Goal: Check status: Check status

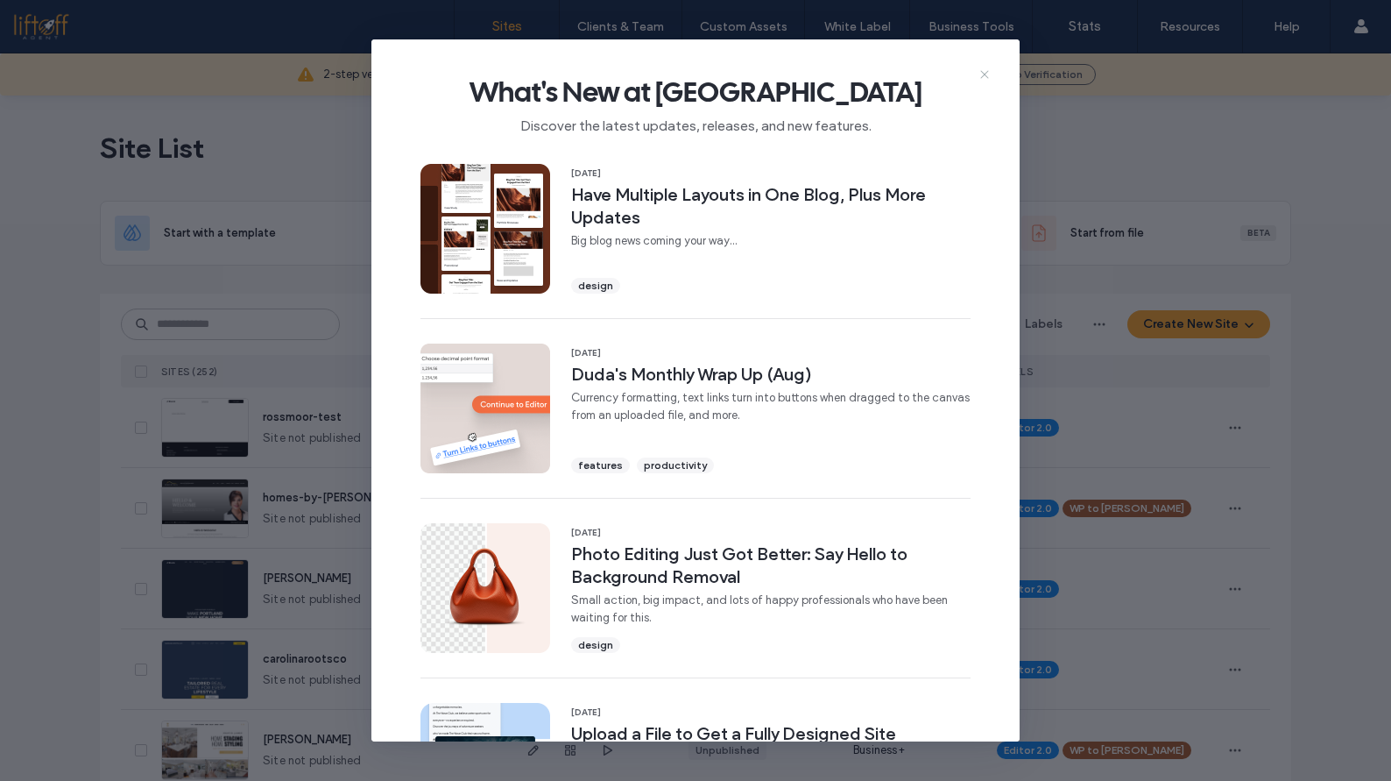
click at [989, 72] on icon at bounding box center [985, 74] width 14 height 14
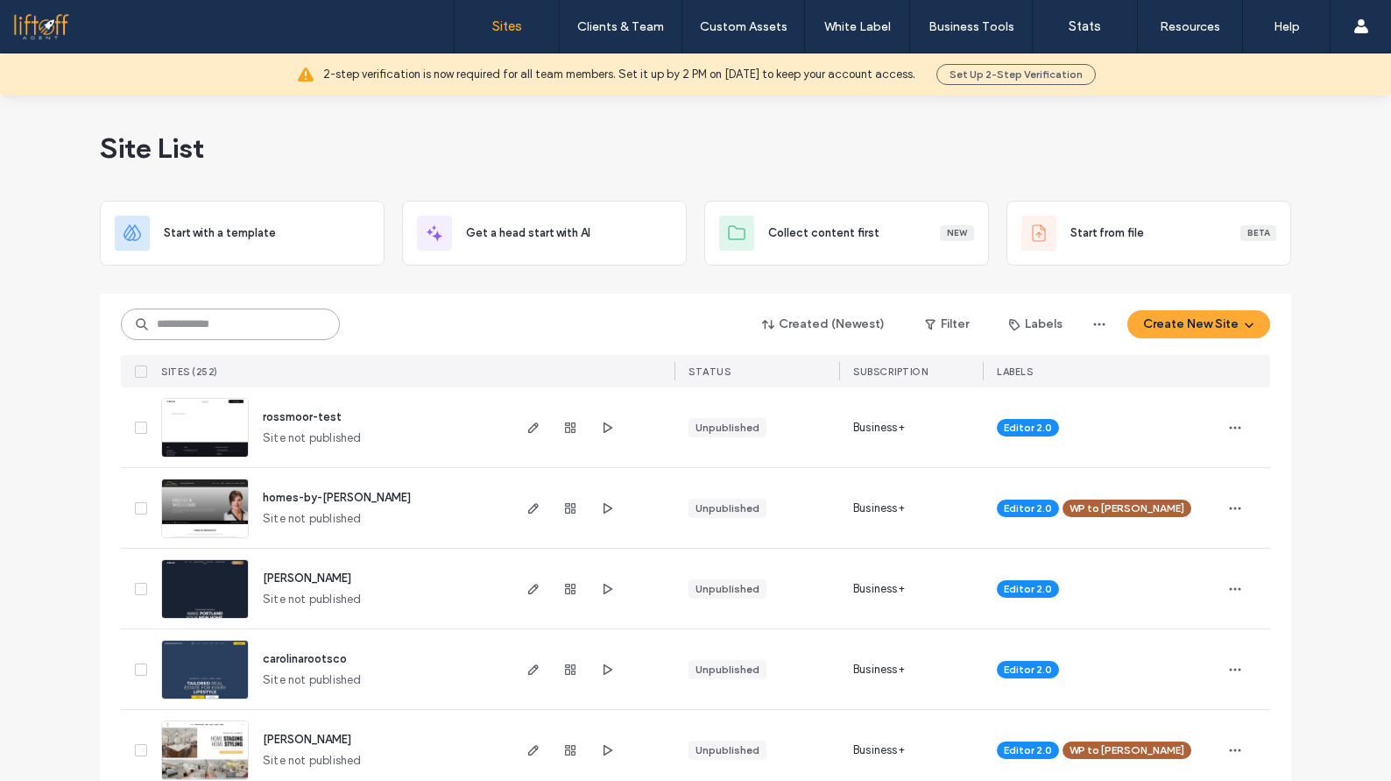
click at [272, 321] on input at bounding box center [230, 324] width 219 height 32
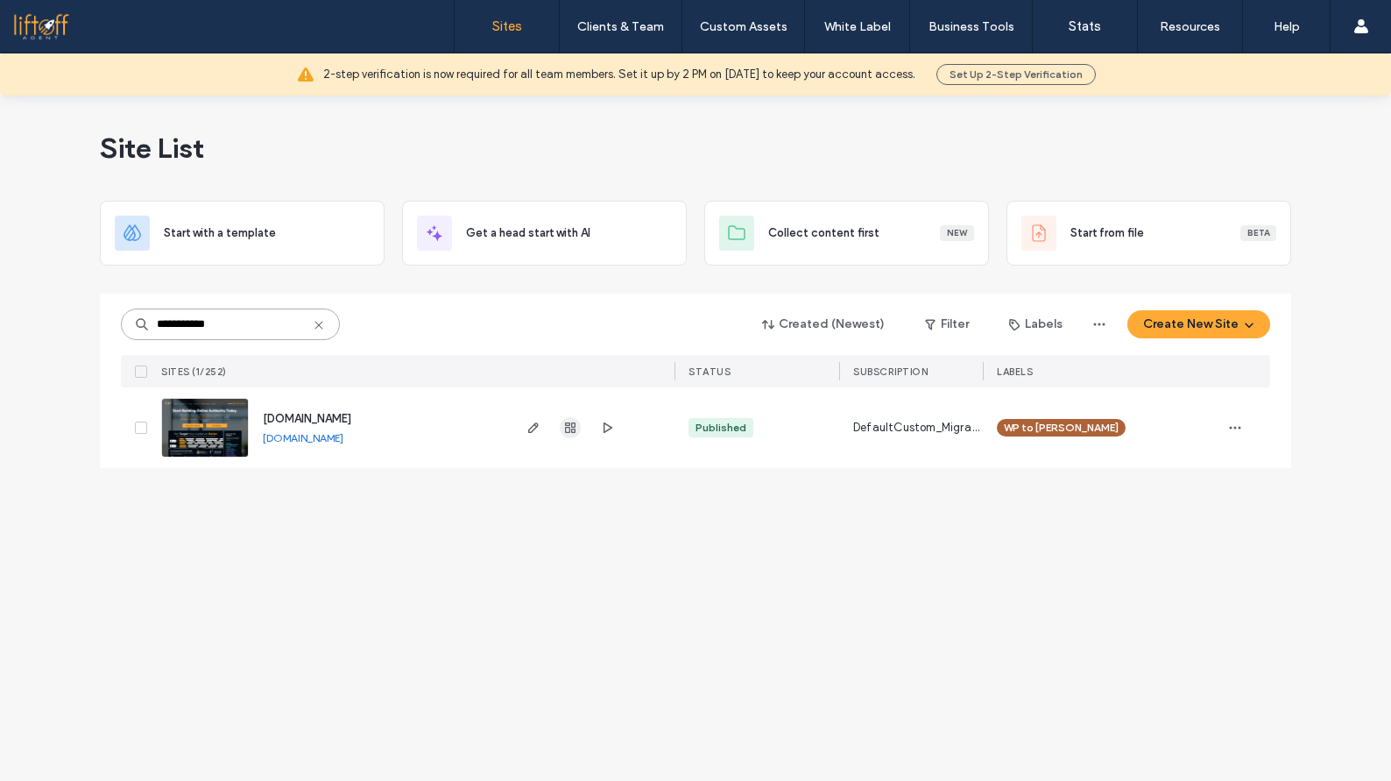
type input "**********"
click at [569, 429] on icon "button" at bounding box center [570, 428] width 14 height 14
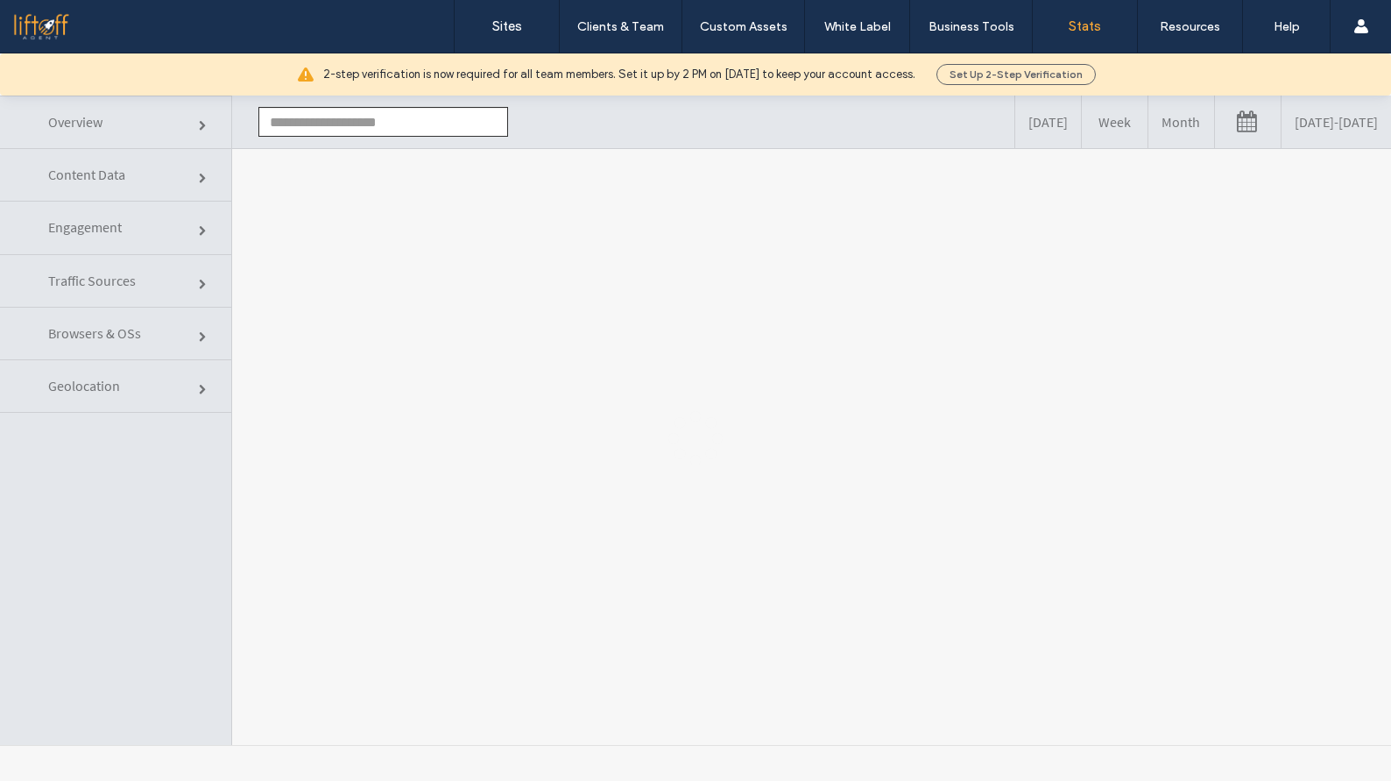
type input "**********"
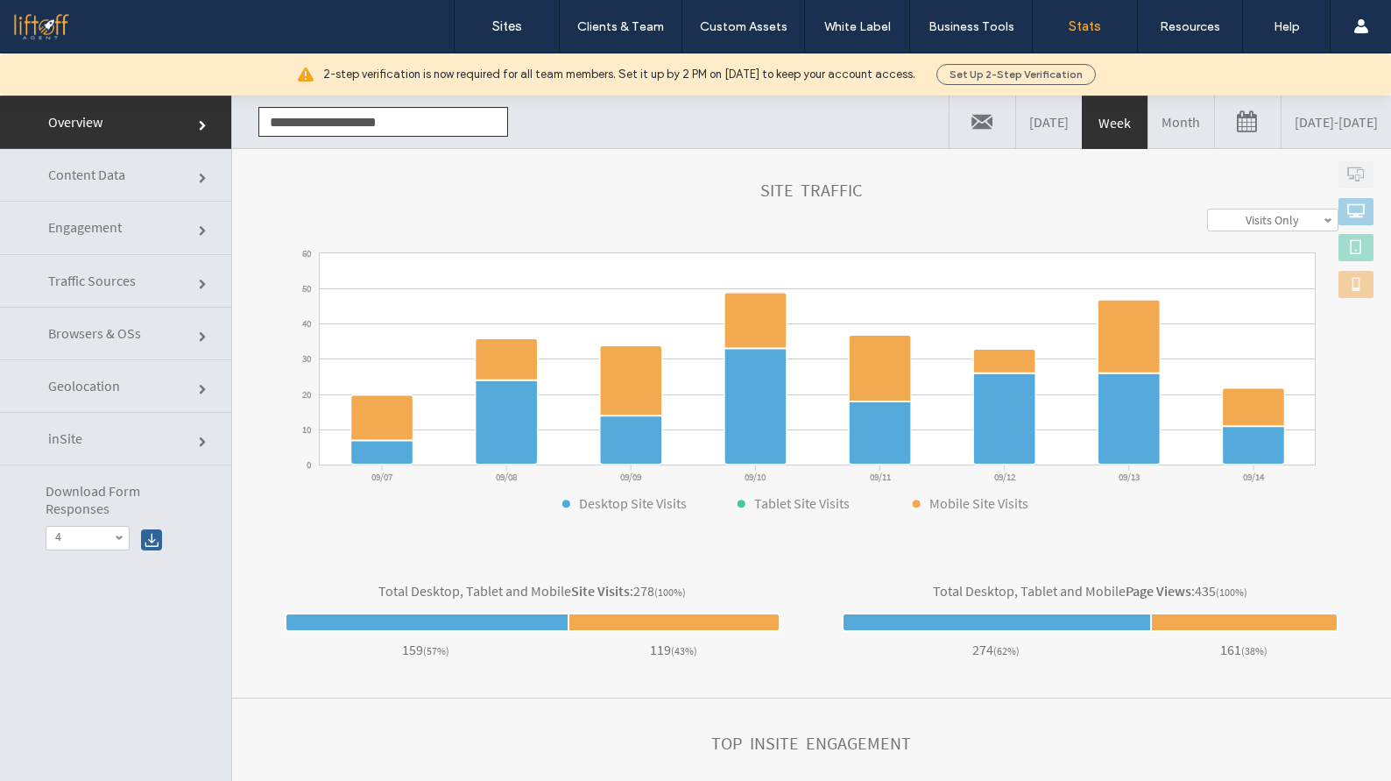
scroll to position [465, 0]
click at [1282, 120] on link "[DATE] - [DATE]" at bounding box center [1337, 121] width 110 height 53
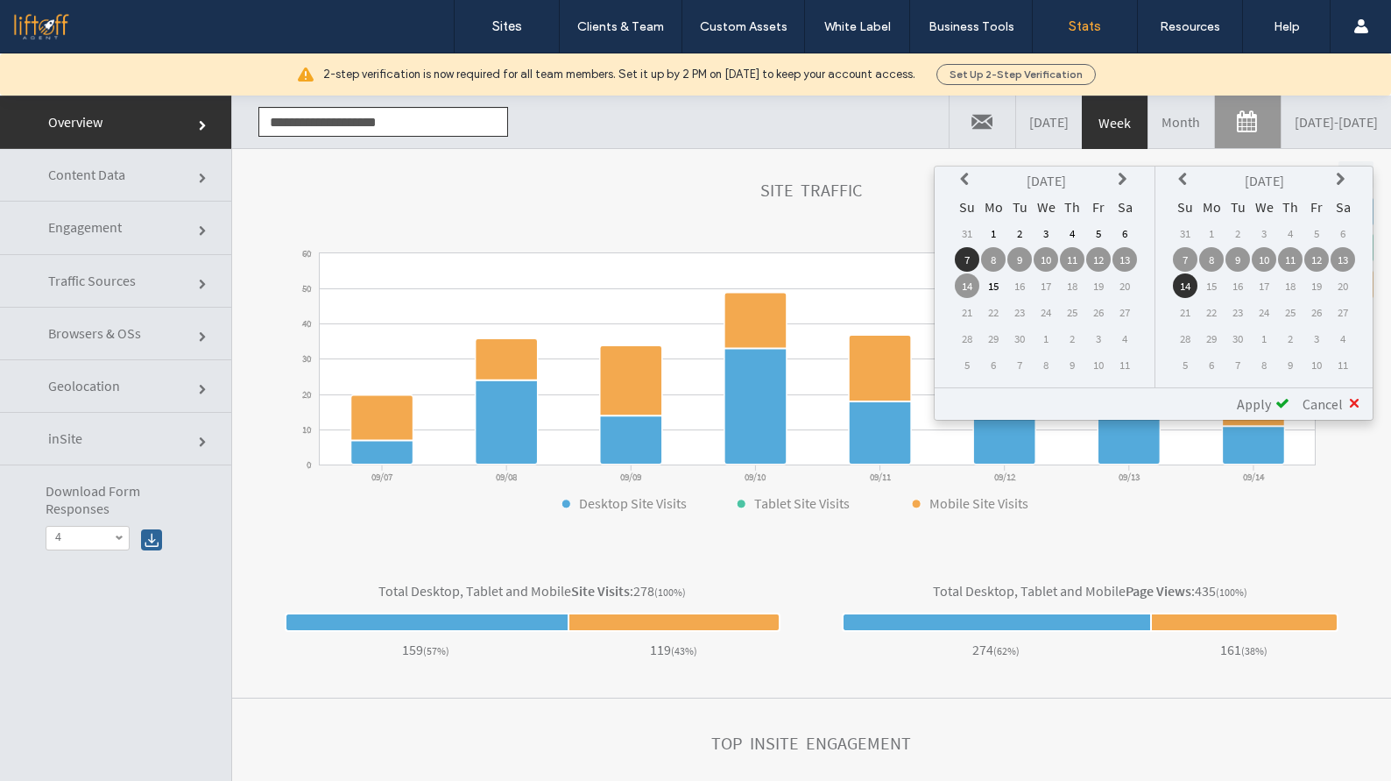
click at [1348, 258] on td "13" at bounding box center [1343, 259] width 25 height 25
click at [1273, 401] on div "Apply" at bounding box center [1257, 404] width 66 height 18
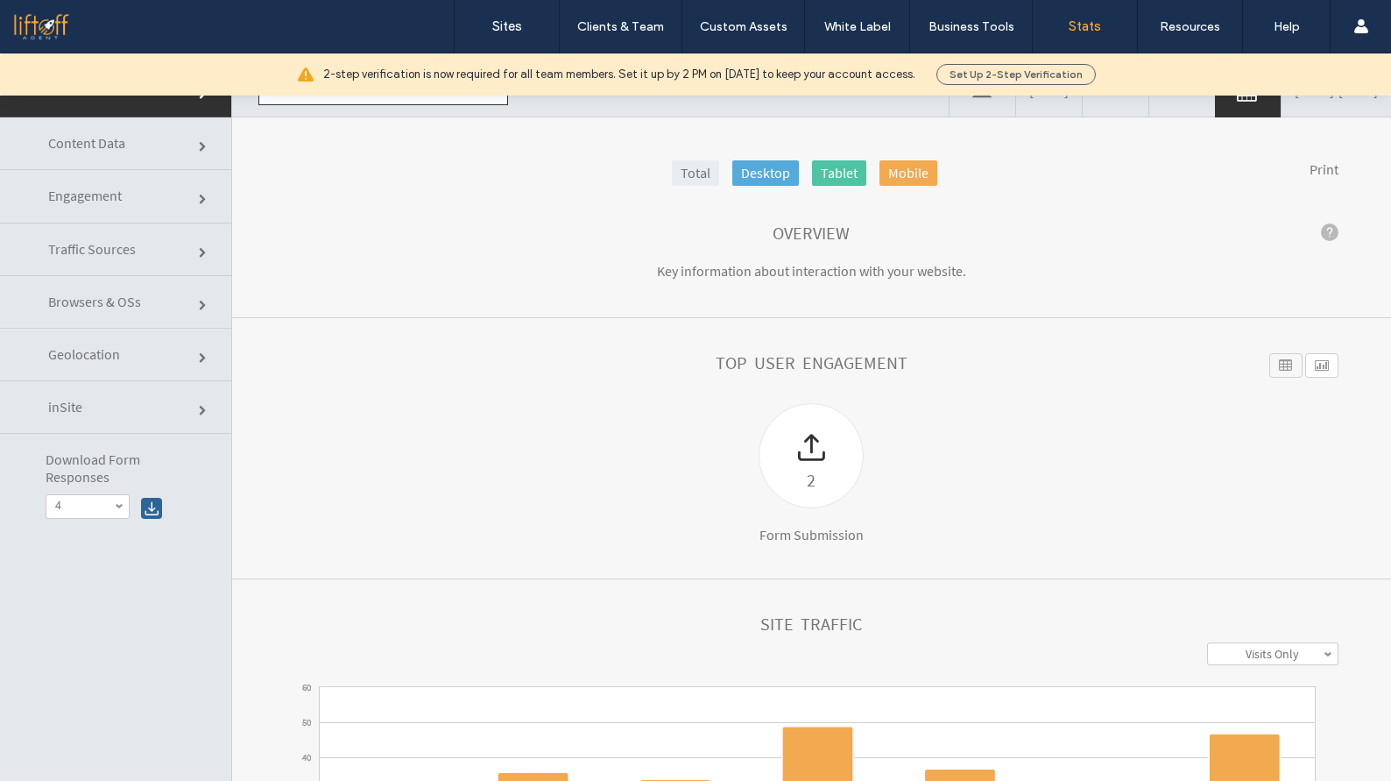
scroll to position [0, 0]
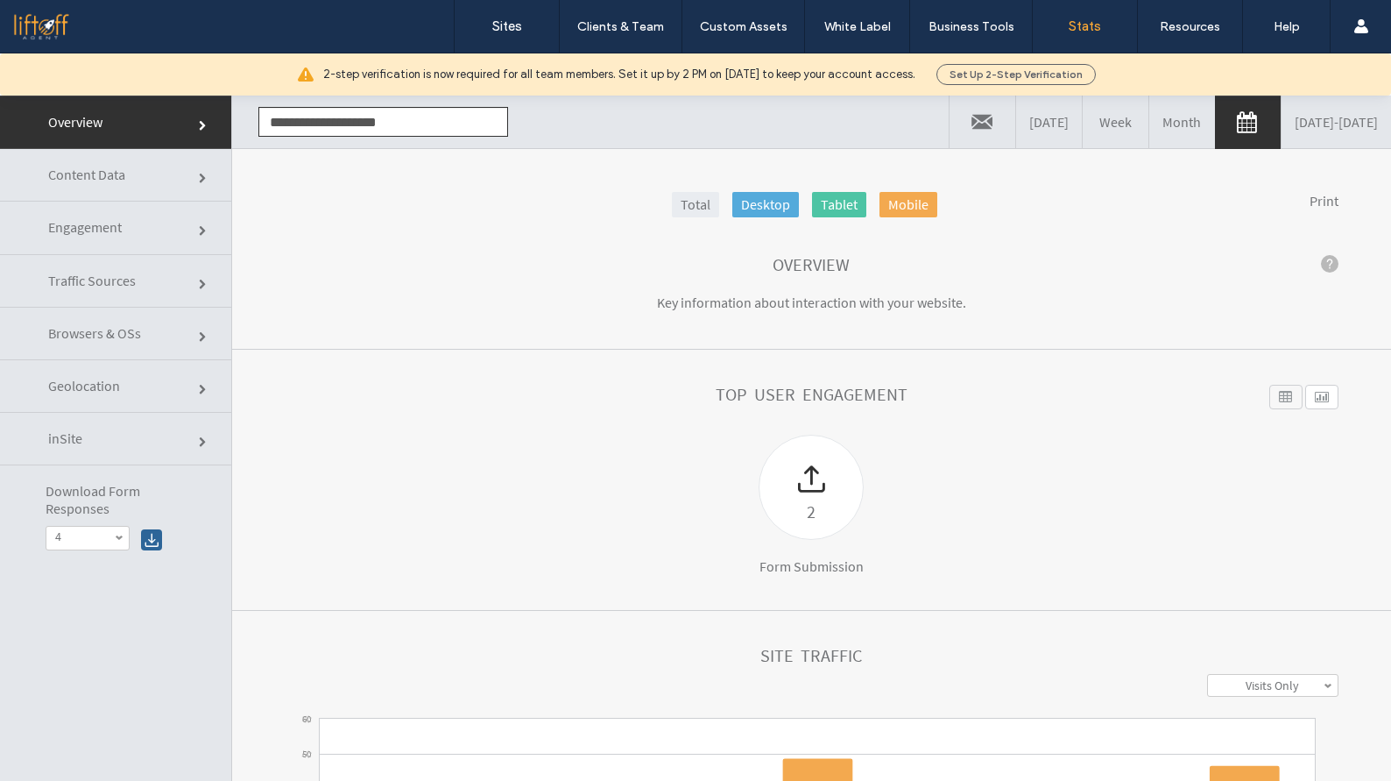
click at [195, 174] on link "Content Data" at bounding box center [115, 175] width 231 height 53
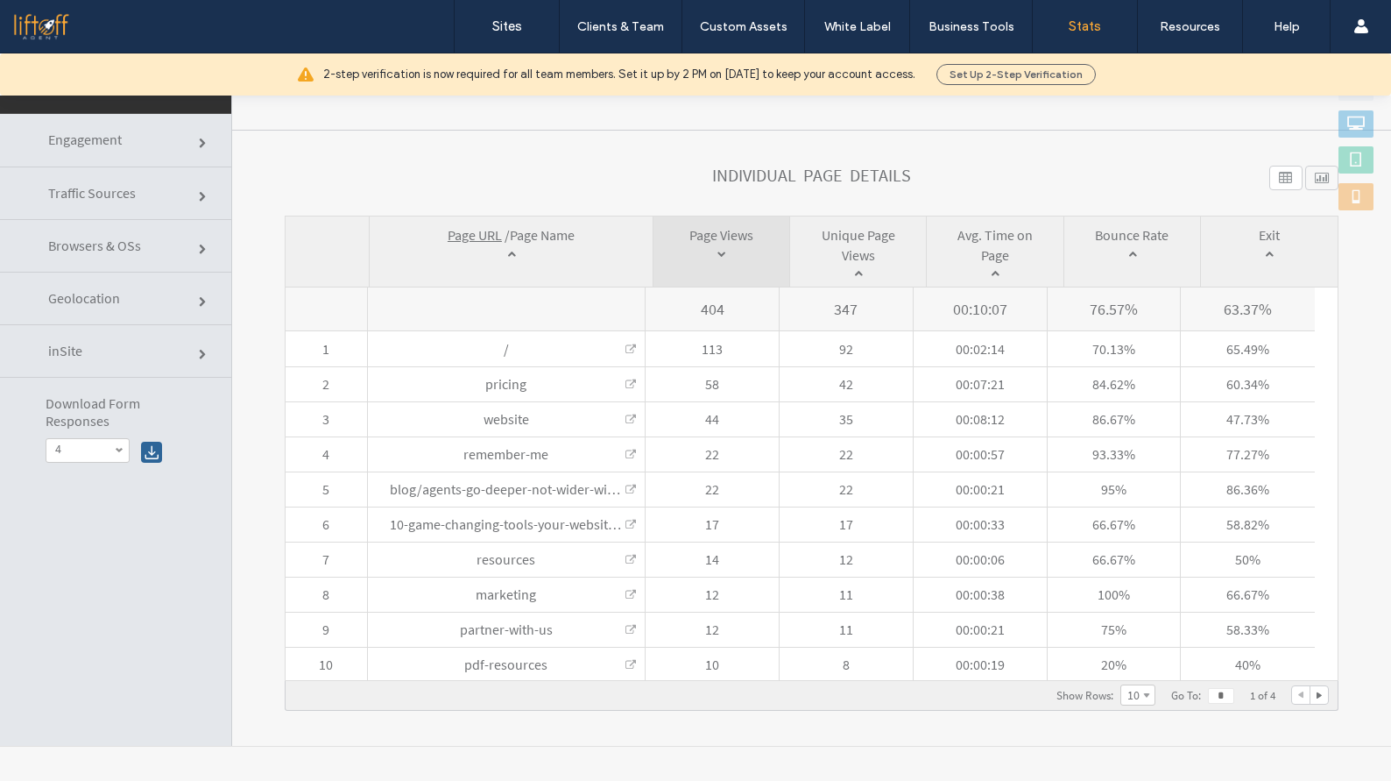
scroll to position [88, 0]
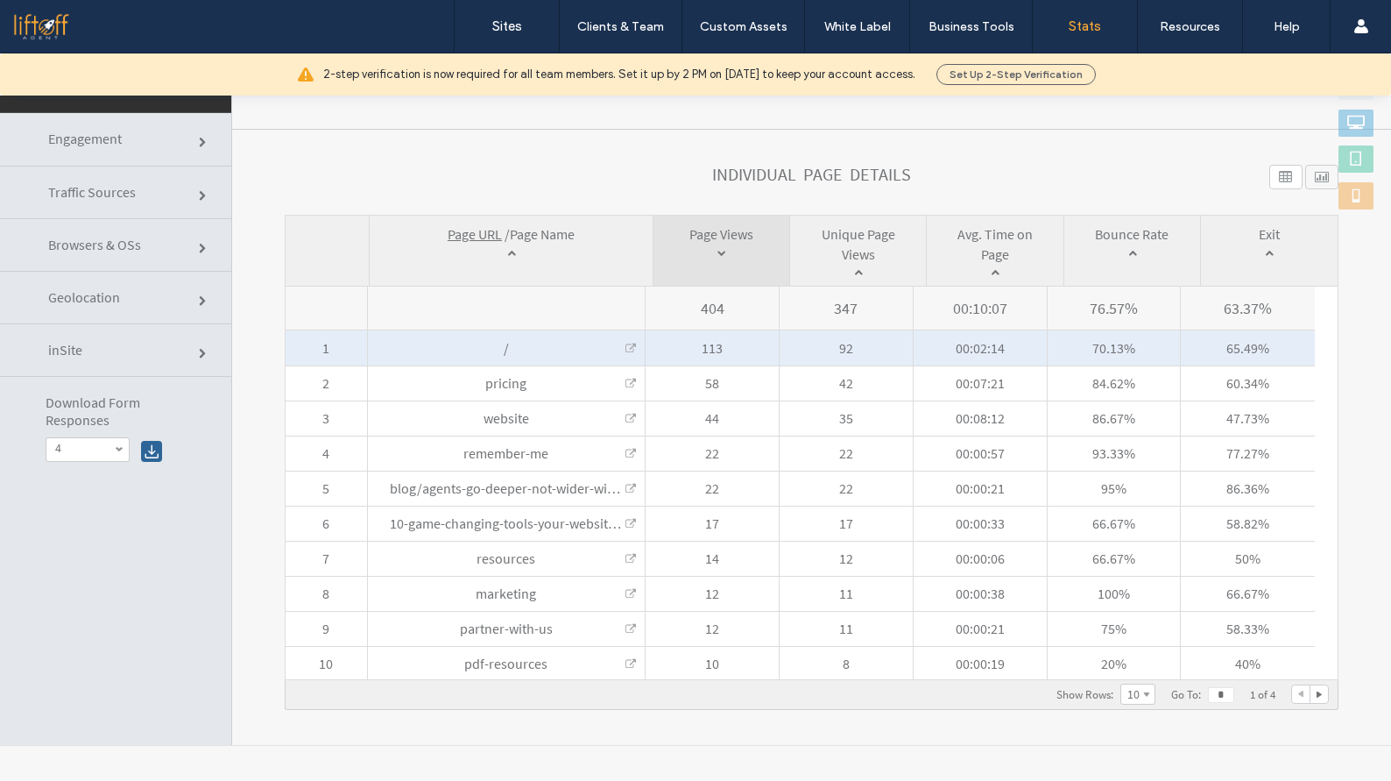
click at [626, 347] on link at bounding box center [631, 348] width 11 height 11
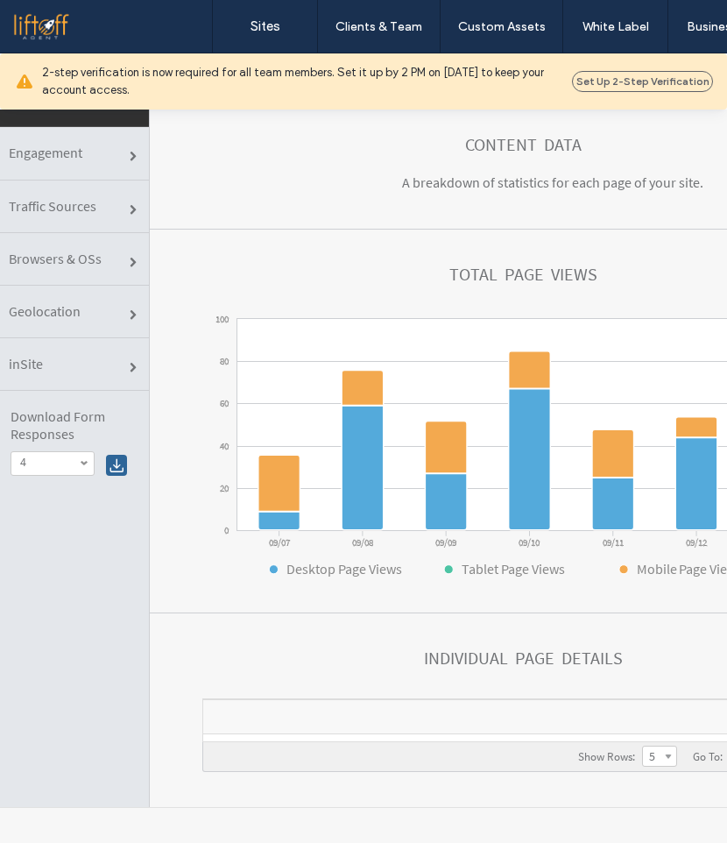
scroll to position [104, 0]
click at [424, 648] on h1 "Individual Page Details" at bounding box center [523, 657] width 199 height 19
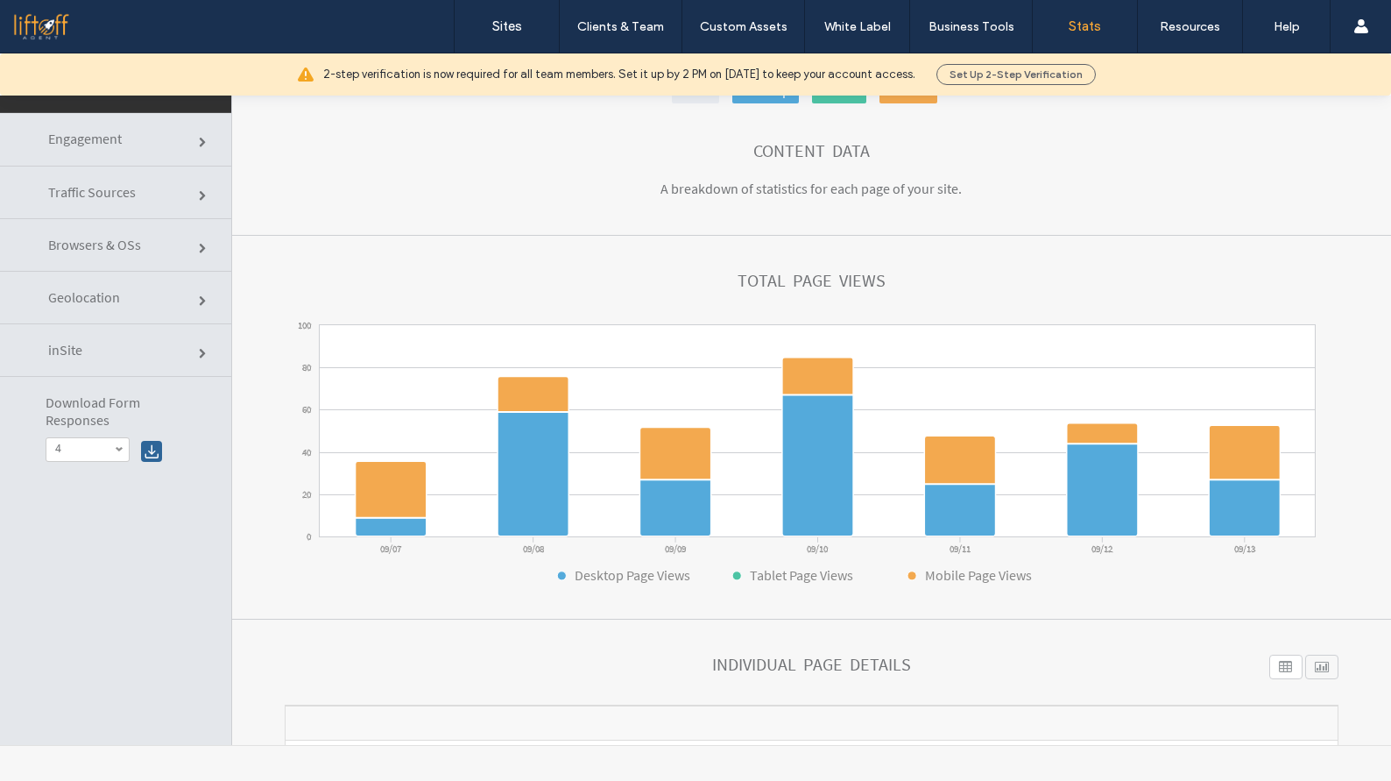
scroll to position [0, 0]
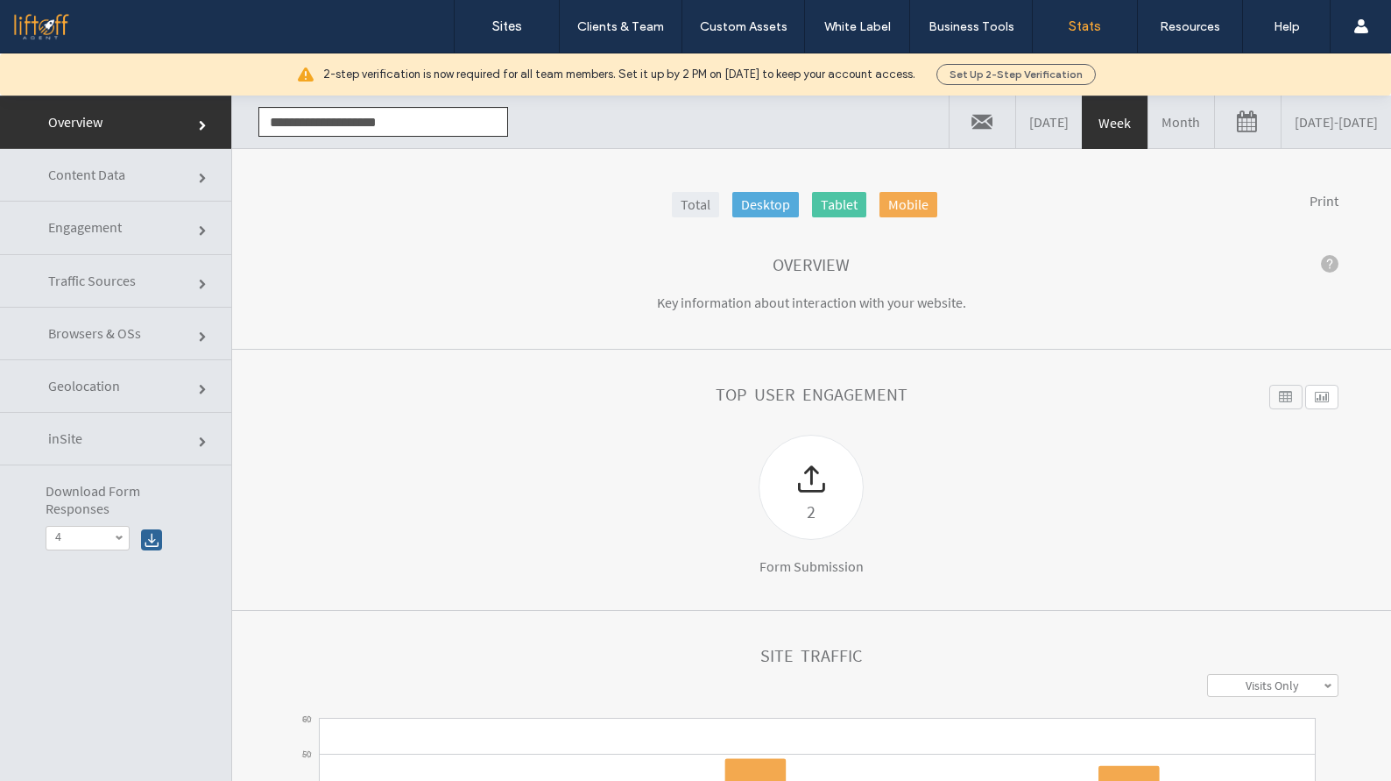
click at [124, 173] on span "Content Data" at bounding box center [86, 175] width 77 height 18
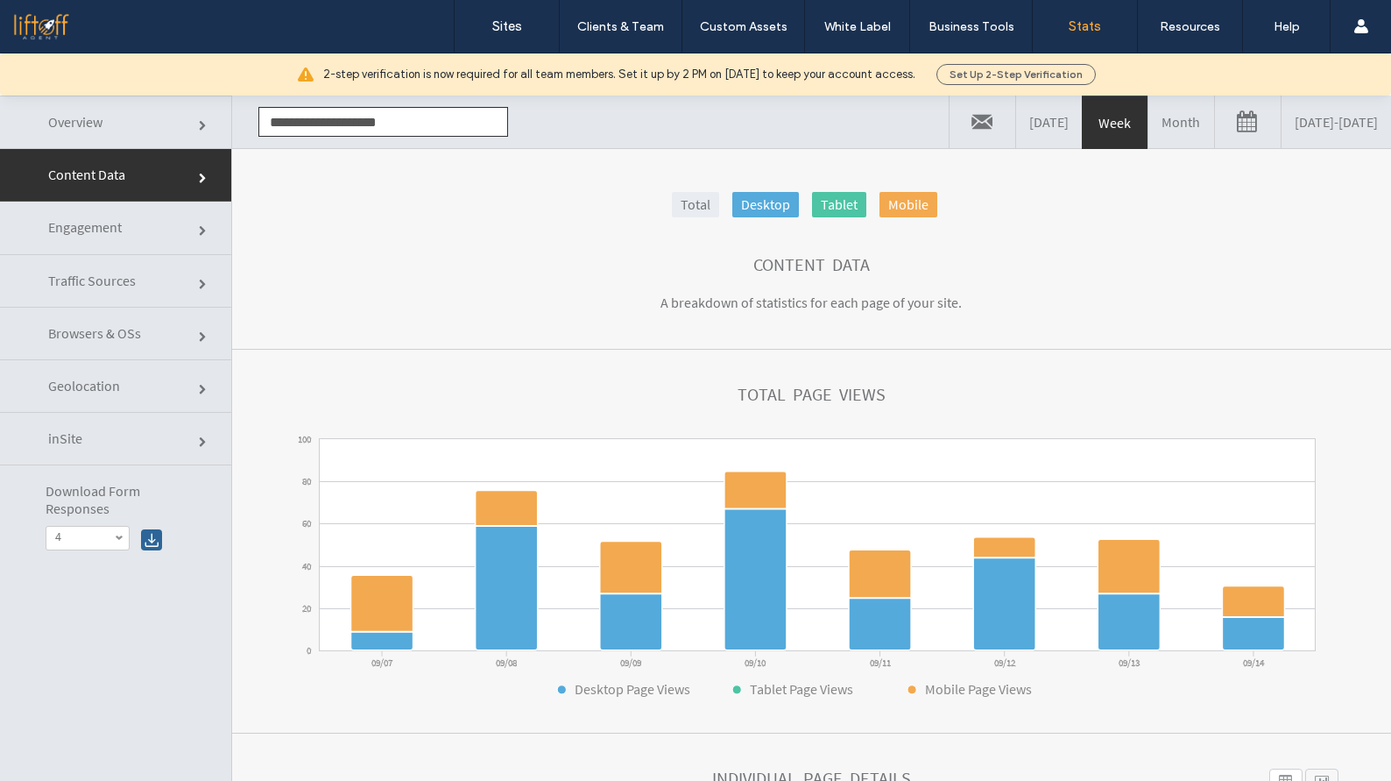
scroll to position [4, 0]
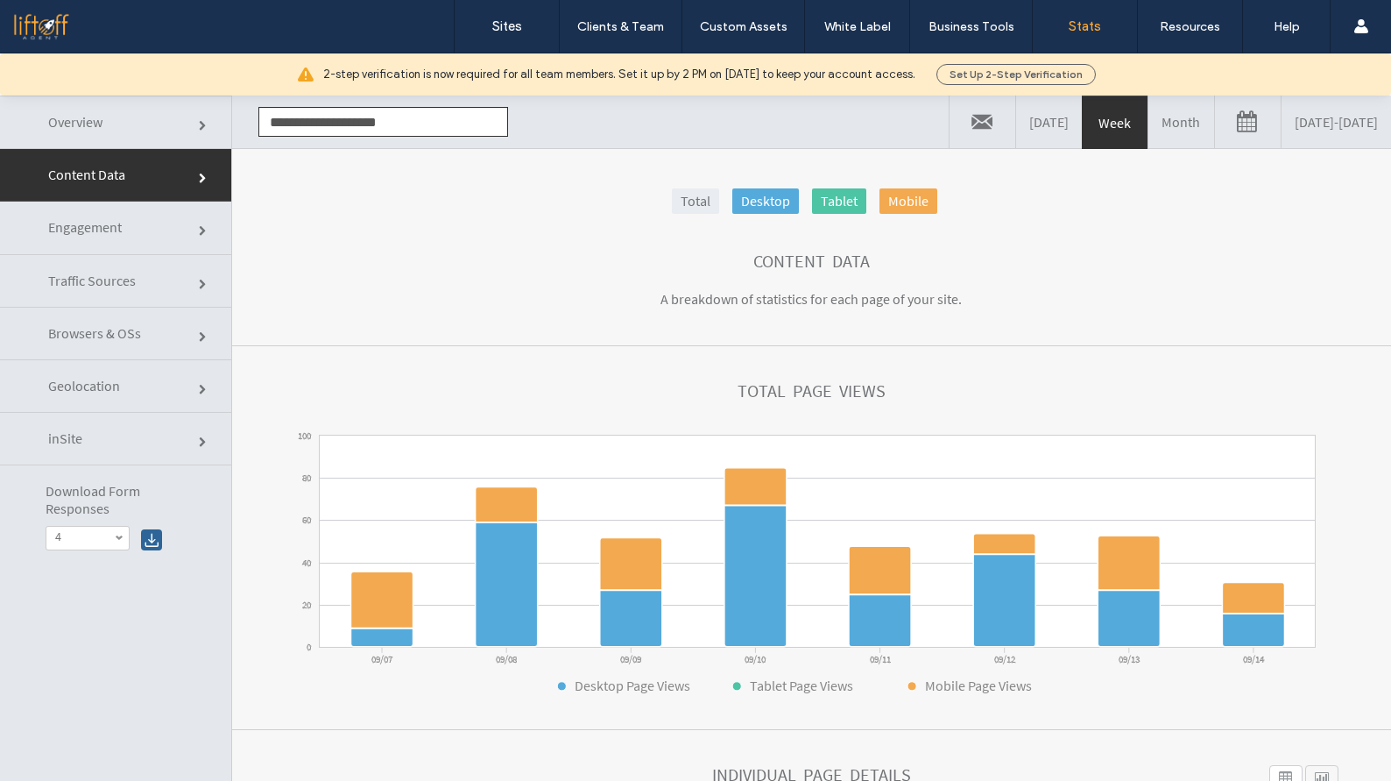
click at [1295, 129] on link "[DATE] - [DATE]" at bounding box center [1337, 121] width 110 height 53
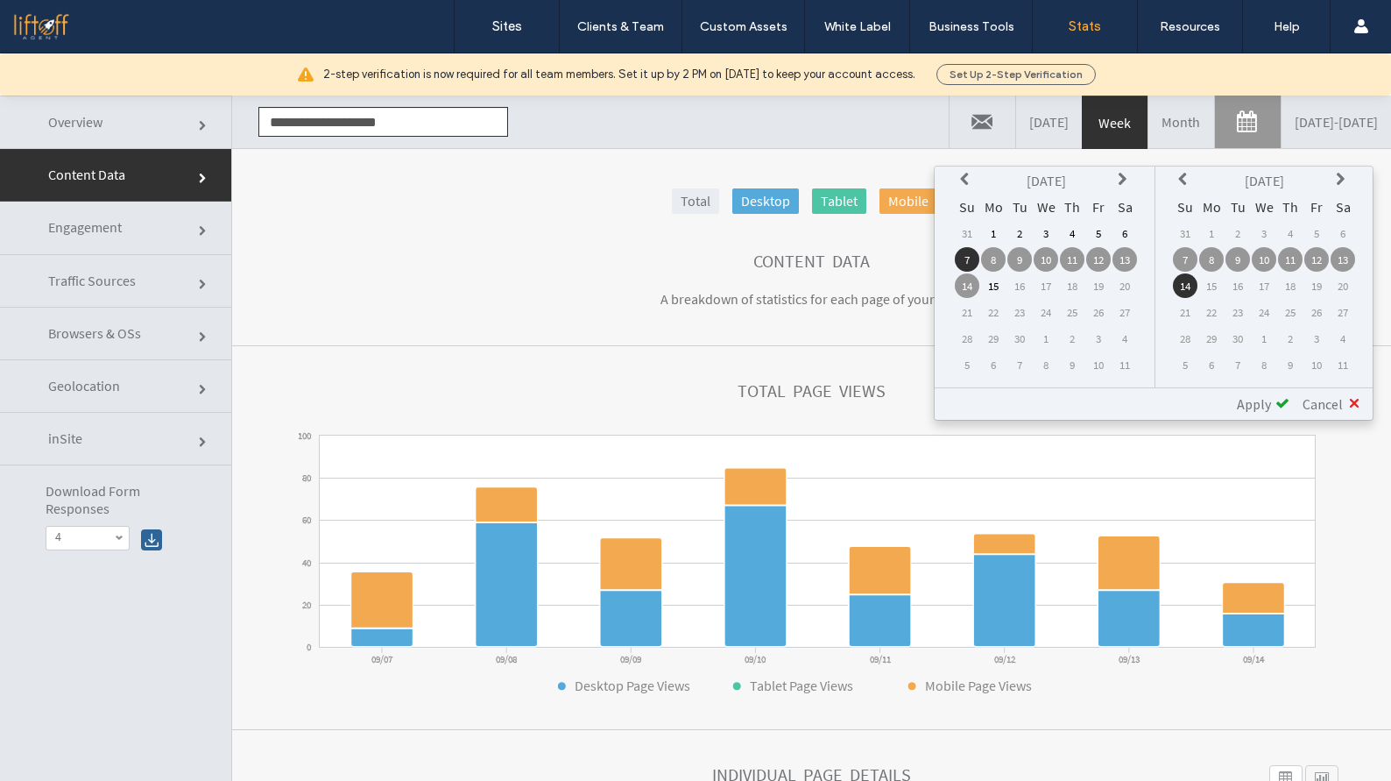
click at [1339, 258] on td "13" at bounding box center [1343, 259] width 25 height 25
click at [1267, 403] on span "Apply" at bounding box center [1254, 404] width 34 height 18
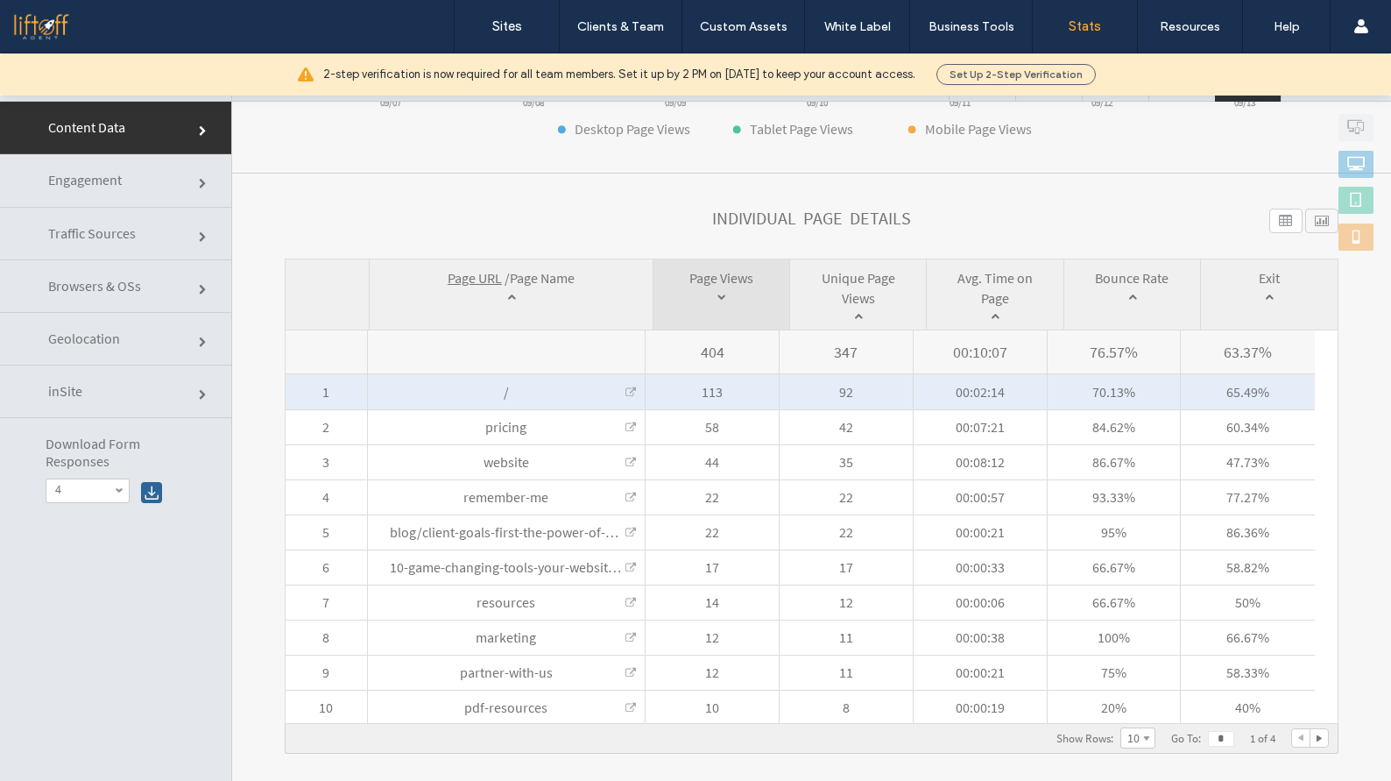
scroll to position [512, 0]
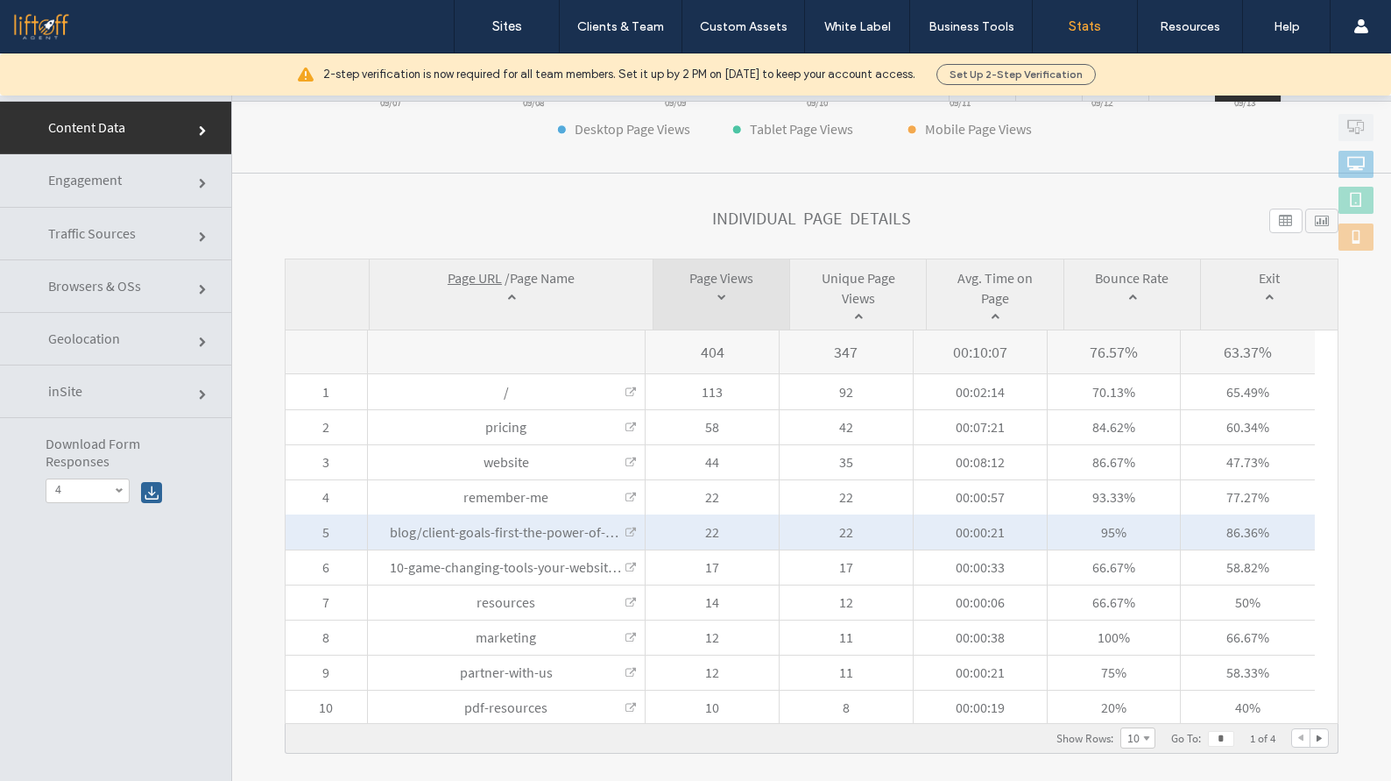
click at [629, 529] on link at bounding box center [631, 532] width 11 height 11
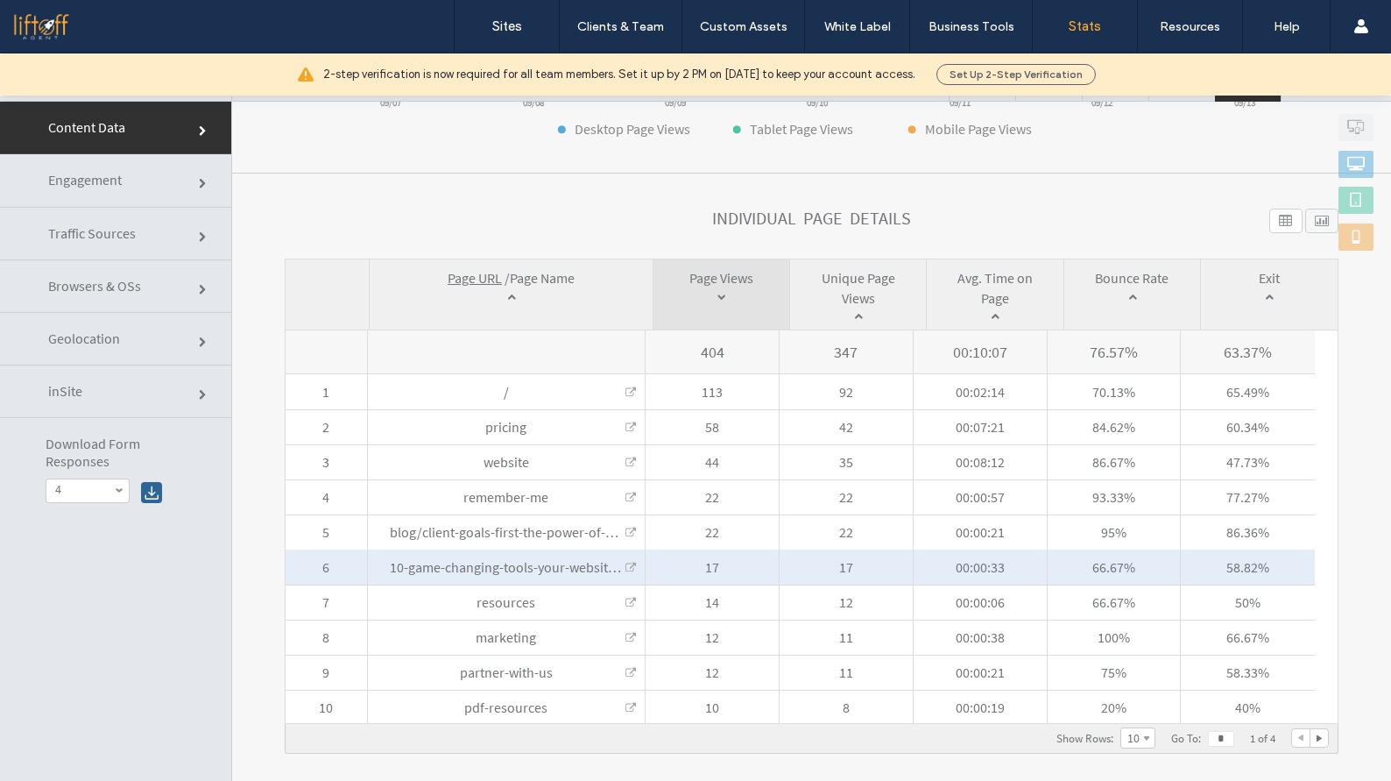
click at [626, 566] on link at bounding box center [631, 567] width 11 height 11
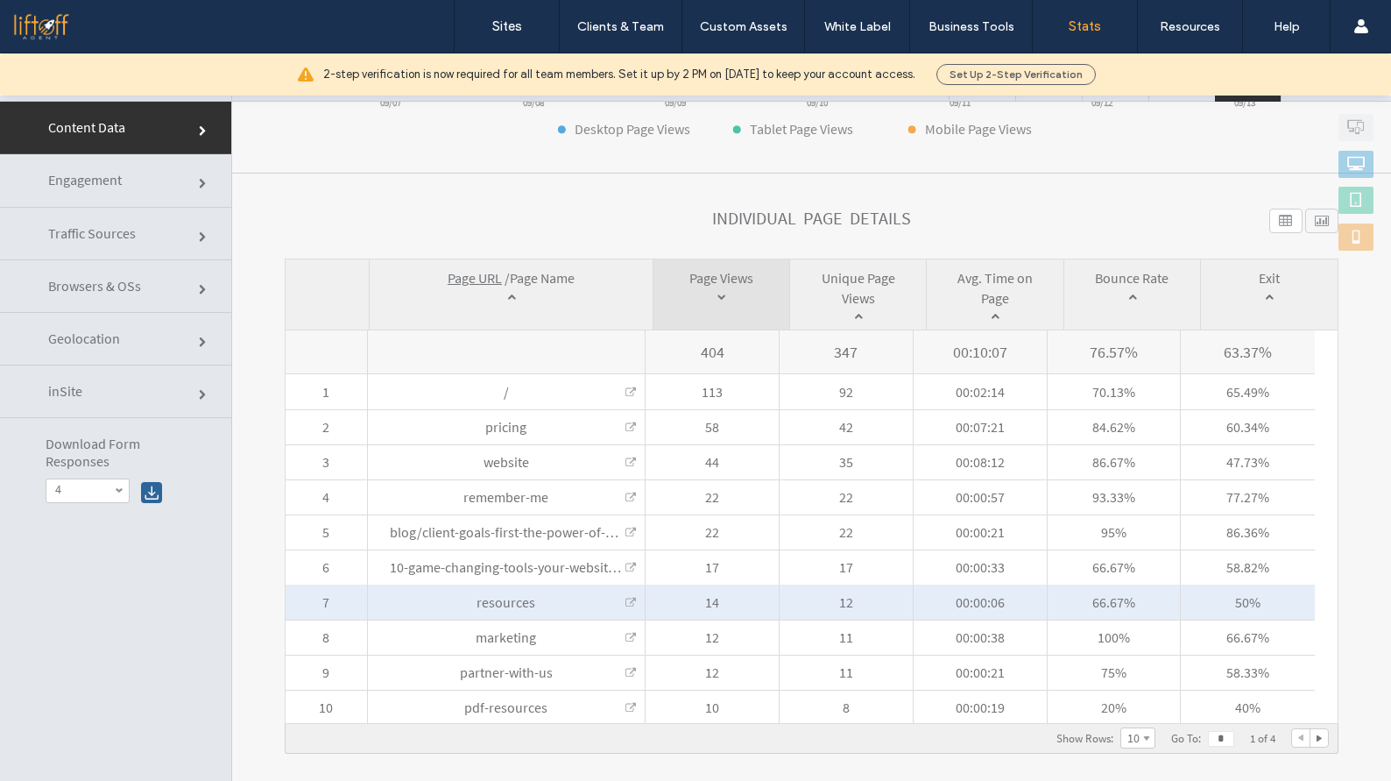
click at [626, 601] on link at bounding box center [631, 602] width 11 height 11
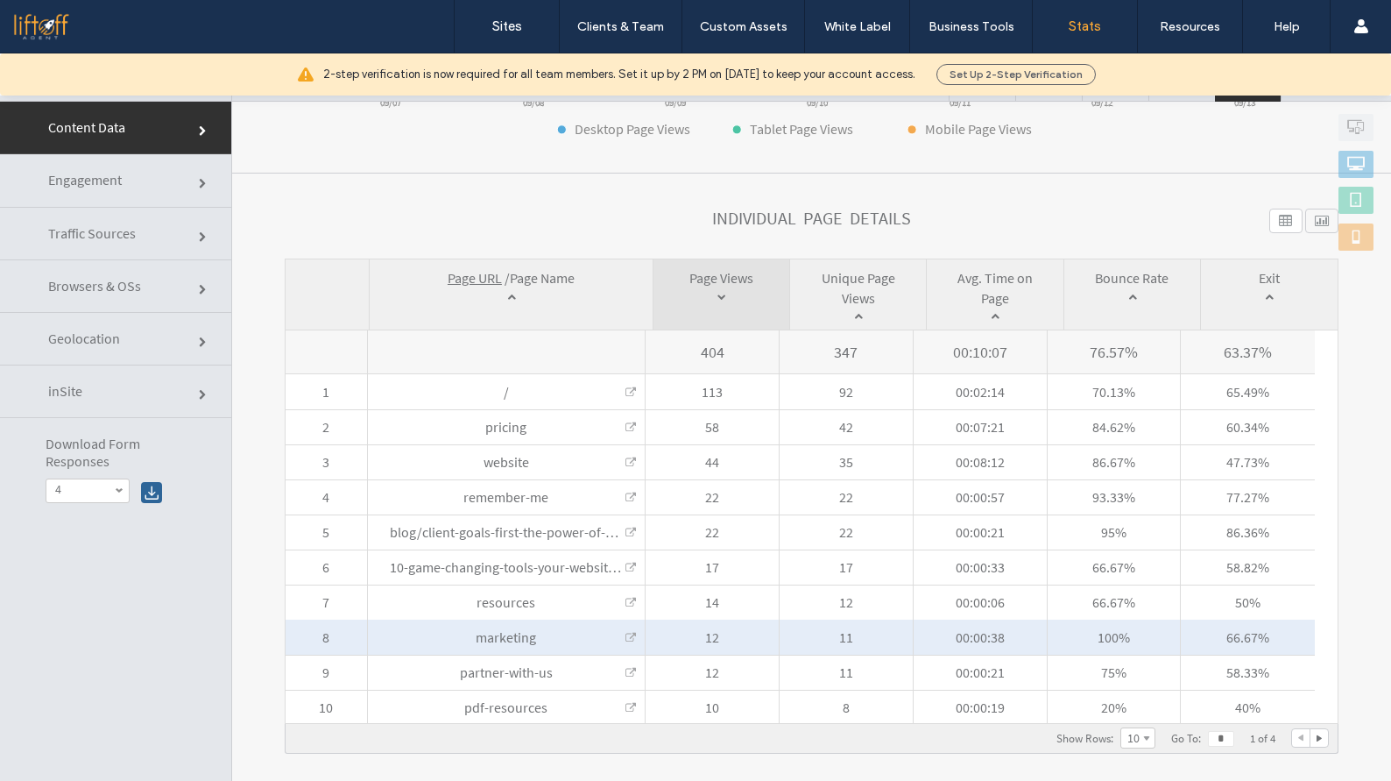
click at [632, 641] on link at bounding box center [631, 638] width 11 height 11
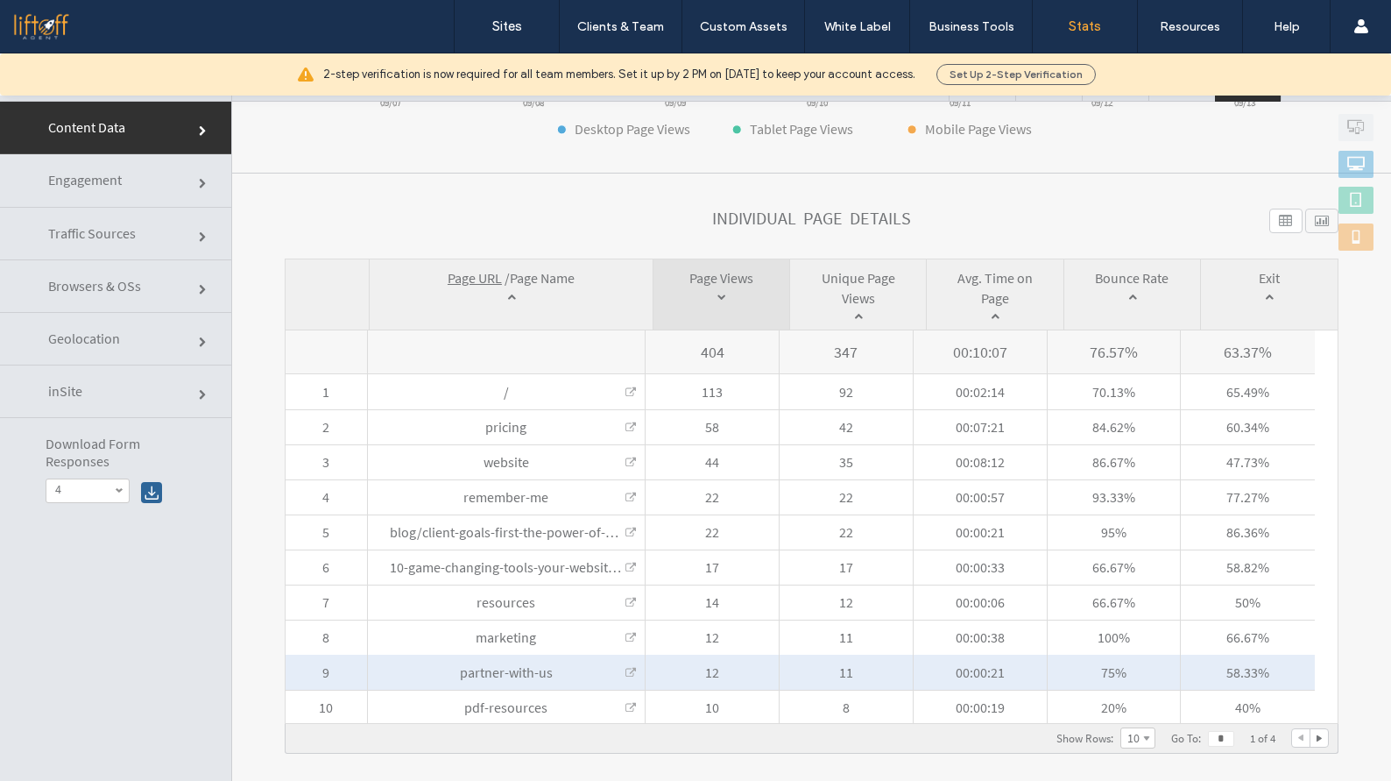
click at [626, 677] on link at bounding box center [631, 673] width 11 height 11
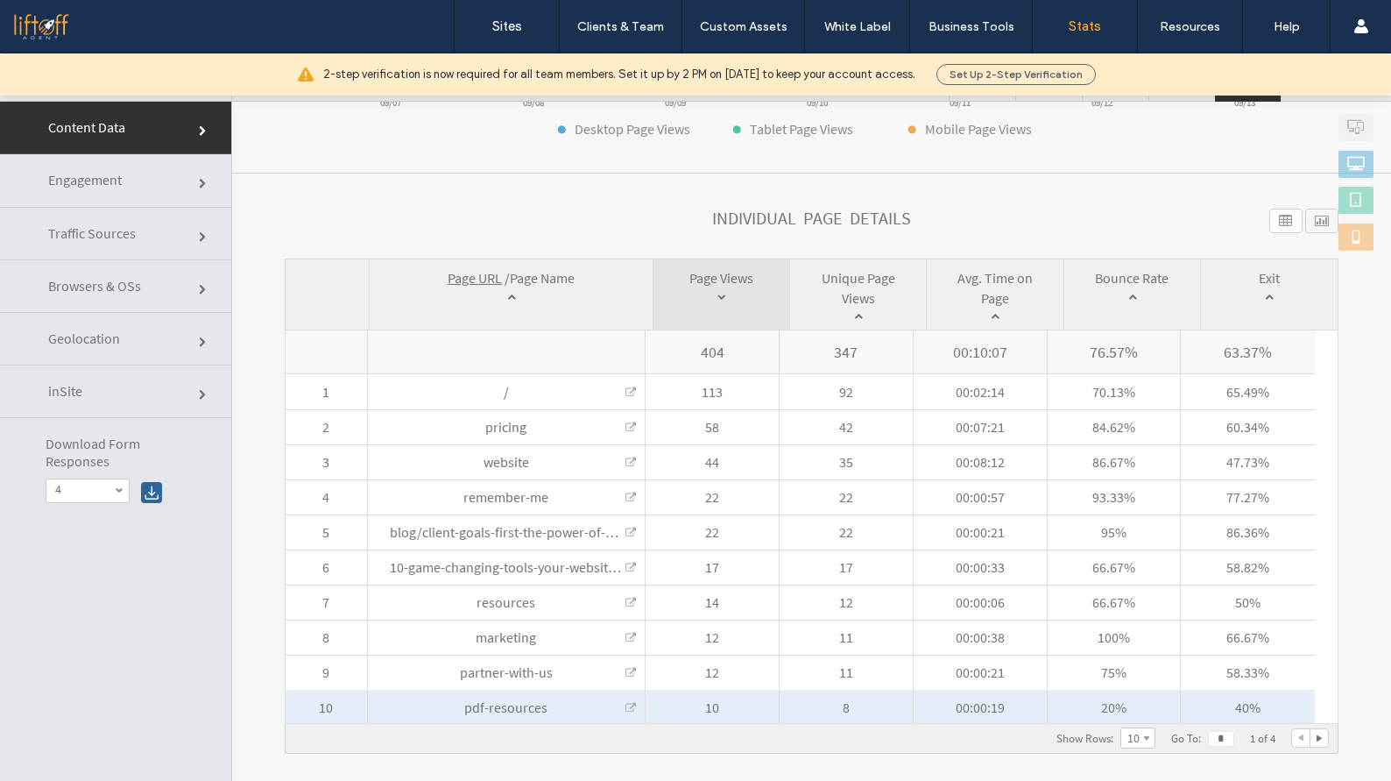
click at [630, 700] on span "pdf-resources Pdf-resources" at bounding box center [506, 706] width 277 height 35
click at [631, 703] on link at bounding box center [631, 708] width 11 height 11
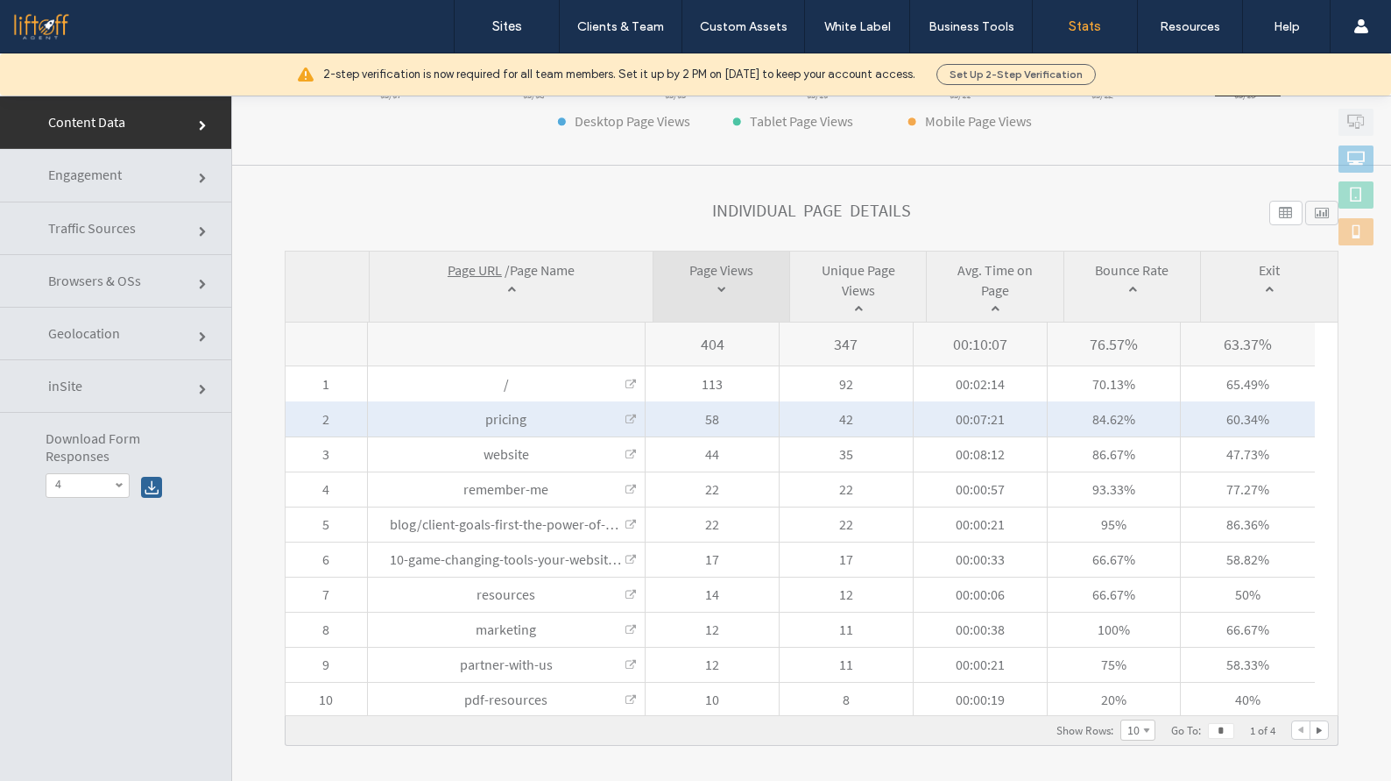
scroll to position [58, 0]
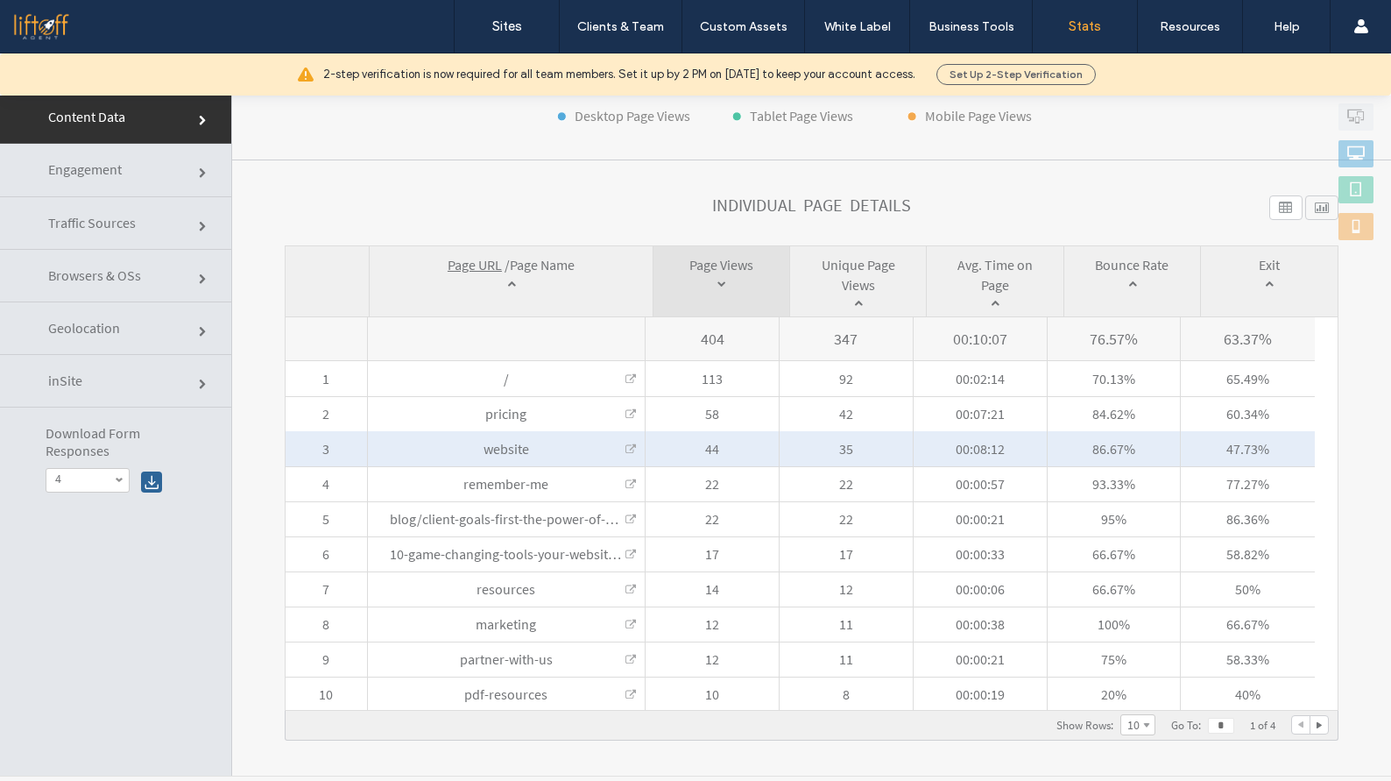
click at [628, 456] on span "website Website" at bounding box center [506, 448] width 277 height 35
click at [626, 449] on link at bounding box center [631, 449] width 11 height 11
